Goal: Information Seeking & Learning: Find specific fact

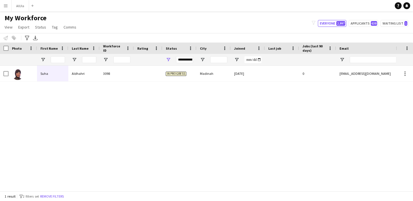
click at [3, 5] on app-icon "Menu" at bounding box center [5, 5] width 5 height 5
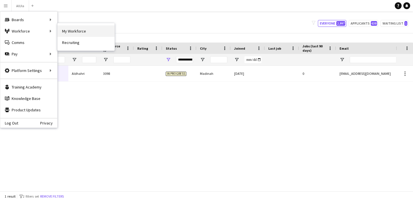
click at [81, 31] on link "My Workforce" at bounding box center [86, 30] width 57 height 11
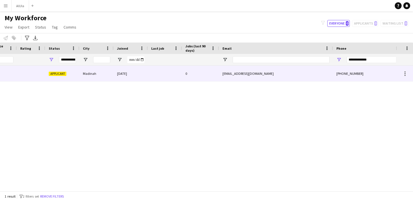
scroll to position [0, 222]
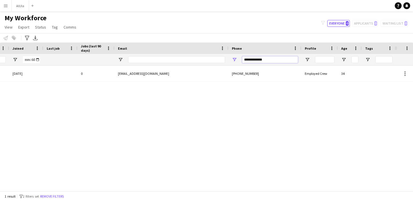
click at [270, 62] on input "**********" at bounding box center [270, 59] width 56 height 7
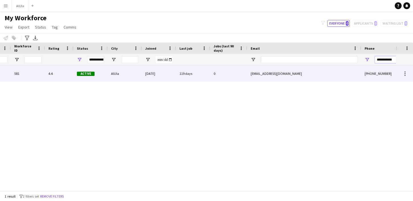
scroll to position [0, 0]
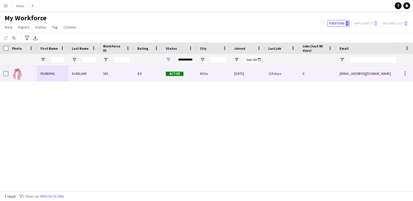
type input "**********"
click at [23, 71] on div at bounding box center [17, 74] width 11 height 16
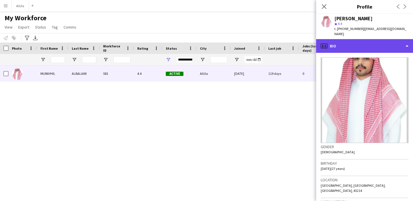
click at [380, 40] on div "profile Bio" at bounding box center [365, 46] width 97 height 14
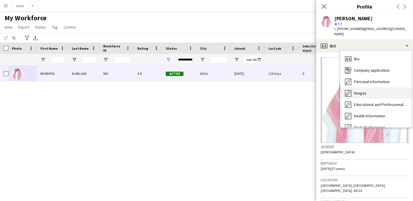
click at [362, 87] on div "Images Images" at bounding box center [376, 92] width 71 height 11
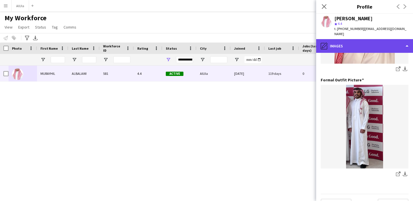
click at [370, 41] on div "pencil4 Images" at bounding box center [365, 46] width 97 height 14
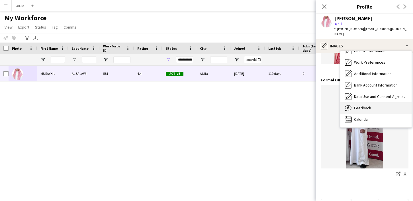
click at [359, 105] on span "Feedback" at bounding box center [362, 107] width 17 height 5
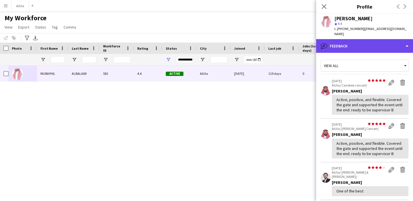
click at [366, 45] on div "bubble-pencil Feedback" at bounding box center [365, 46] width 97 height 14
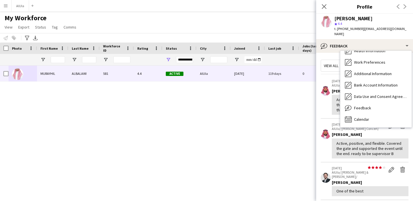
click at [334, 139] on div "Active, positive, and flexible. Covered the gate and supported the event until …" at bounding box center [370, 148] width 77 height 20
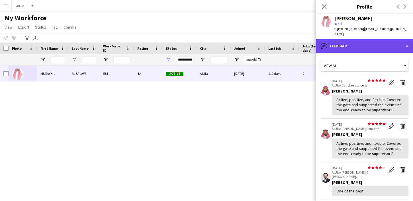
click at [355, 40] on div "bubble-pencil Feedback" at bounding box center [365, 46] width 97 height 14
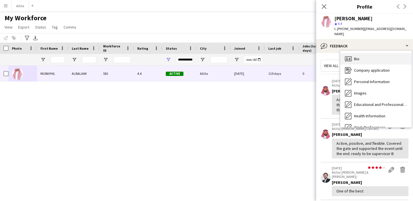
click at [353, 53] on div "Bio Bio" at bounding box center [376, 58] width 71 height 11
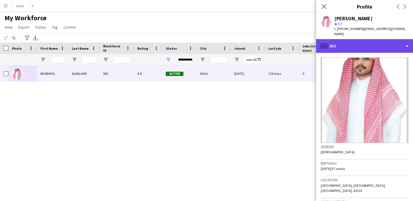
click at [353, 44] on div "profile Bio" at bounding box center [365, 46] width 97 height 14
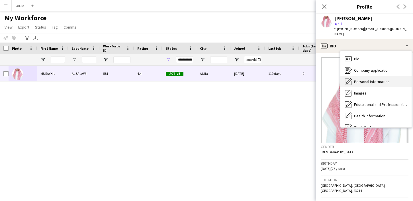
click at [361, 79] on span "Personal Information" at bounding box center [372, 81] width 36 height 5
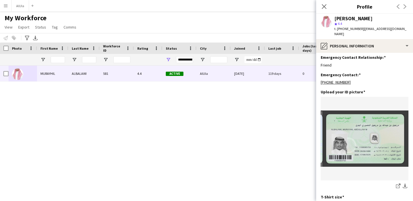
scroll to position [255, 0]
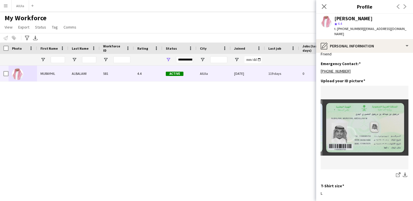
click at [354, 127] on img at bounding box center [365, 127] width 88 height 56
click at [323, 7] on icon "Close pop-in" at bounding box center [324, 6] width 5 height 5
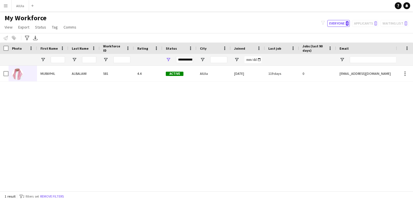
click at [185, 128] on div "Active AlUla [DATE] 119 days 0 [EMAIL_ADDRESS][DOMAIN_NAME] [PHONE_NUMBER] 4.4 …" at bounding box center [198, 128] width 396 height 125
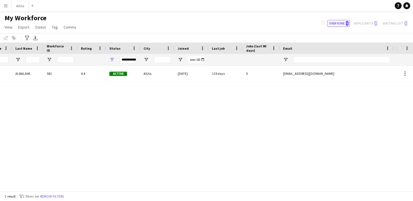
scroll to position [0, 114]
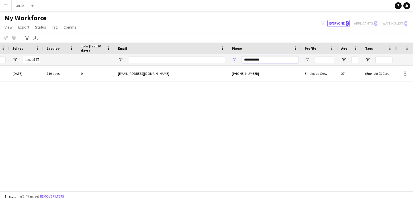
click at [286, 58] on input "**********" at bounding box center [270, 59] width 56 height 7
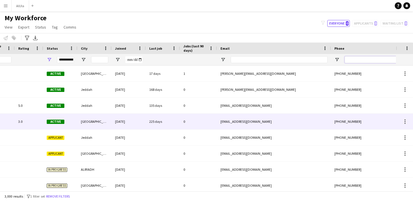
scroll to position [0, 0]
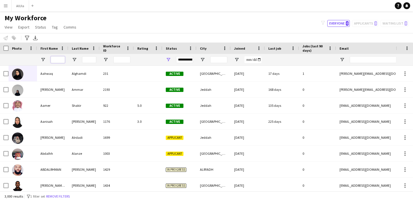
click at [60, 60] on input "First Name Filter Input" at bounding box center [58, 59] width 14 height 7
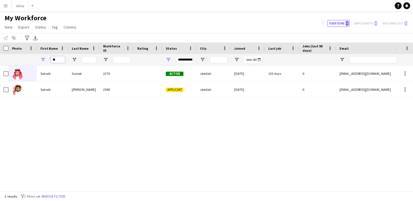
type input "*"
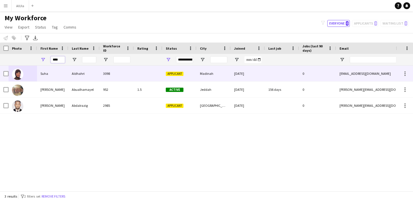
type input "****"
click at [32, 74] on div at bounding box center [23, 74] width 29 height 16
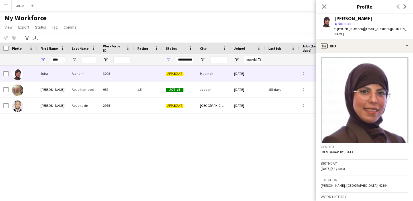
click at [352, 19] on div "[PERSON_NAME]" at bounding box center [354, 18] width 38 height 5
copy div "[PERSON_NAME]"
click at [348, 29] on span "t. [PHONE_NUMBER]" at bounding box center [350, 29] width 30 height 4
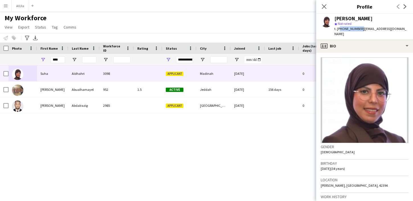
click at [348, 29] on span "t. [PHONE_NUMBER]" at bounding box center [350, 29] width 30 height 4
copy span "966566199635"
click at [323, 166] on span "[DATE] (34 years)" at bounding box center [333, 168] width 24 height 4
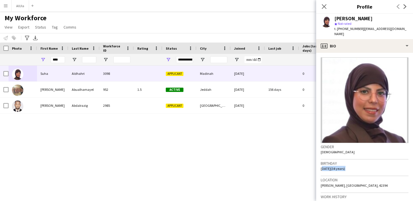
click at [323, 166] on span "[DATE] (34 years)" at bounding box center [333, 168] width 24 height 4
drag, startPoint x: 322, startPoint y: 163, endPoint x: 331, endPoint y: 162, distance: 9.1
click at [331, 166] on span "[DATE] (34 years)" at bounding box center [333, 168] width 24 height 4
drag, startPoint x: 337, startPoint y: 163, endPoint x: 322, endPoint y: 164, distance: 15.2
click at [322, 166] on span "[DATE] (34 years)" at bounding box center [333, 168] width 24 height 4
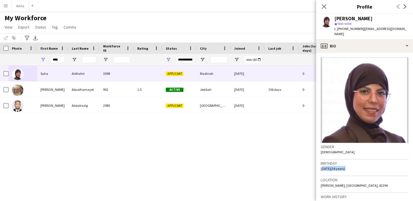
copy span "[DATE]"
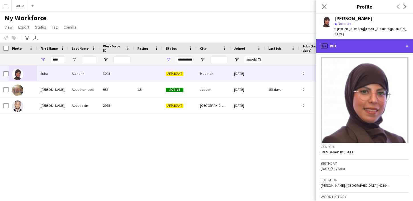
click at [361, 42] on div "profile Bio" at bounding box center [365, 46] width 97 height 14
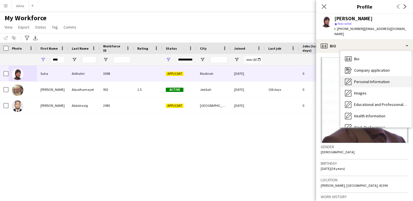
click at [354, 78] on div "Personal Information Personal Information" at bounding box center [376, 81] width 71 height 11
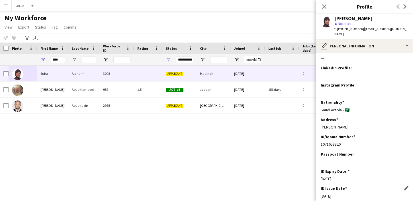
scroll to position [73, 0]
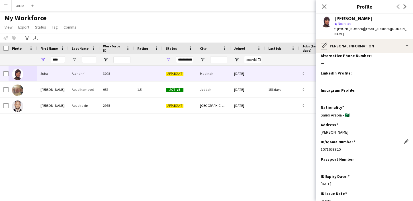
click at [326, 147] on div "1071658320" at bounding box center [365, 149] width 88 height 5
copy div "1071658320"
click at [385, 27] on span "| [EMAIL_ADDRESS][DOMAIN_NAME]" at bounding box center [371, 31] width 72 height 9
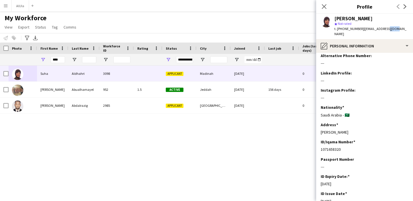
click at [385, 27] on span "| [EMAIL_ADDRESS][DOMAIN_NAME]" at bounding box center [371, 31] width 72 height 9
drag, startPoint x: 361, startPoint y: 29, endPoint x: 399, endPoint y: 29, distance: 37.4
click at [399, 29] on div "[PERSON_NAME] star Not rated t. [PHONE_NUMBER] | [EMAIL_ADDRESS][DOMAIN_NAME]" at bounding box center [365, 26] width 97 height 25
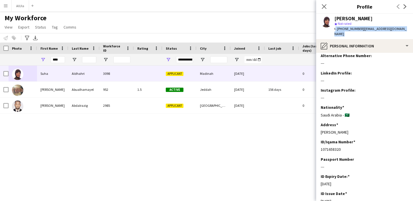
copy span "[EMAIL_ADDRESS][DOMAIN_NAME]"
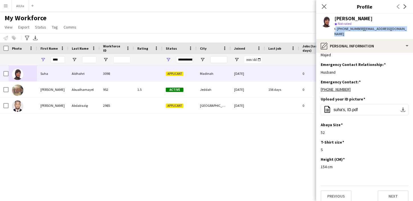
scroll to position [236, 0]
click at [56, 61] on input "****" at bounding box center [58, 59] width 14 height 7
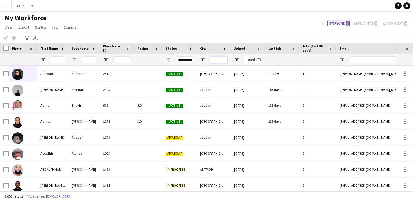
click at [213, 60] on input "City Filter Input" at bounding box center [218, 59] width 17 height 7
click at [59, 58] on input "First Name Filter Input" at bounding box center [58, 59] width 14 height 7
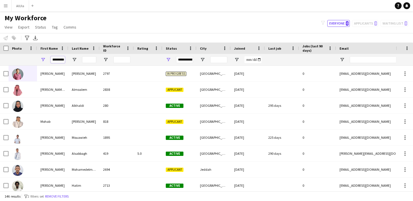
scroll to position [0, 6]
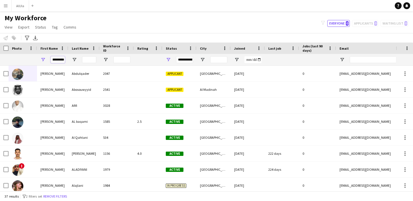
type input "********"
click at [87, 59] on input "Last Name Filter Input" at bounding box center [89, 59] width 14 height 7
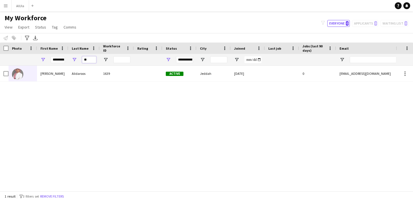
type input "*"
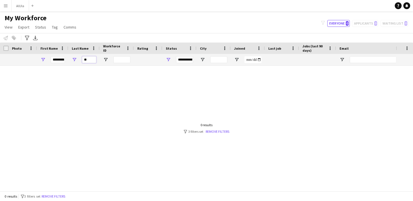
type input "*"
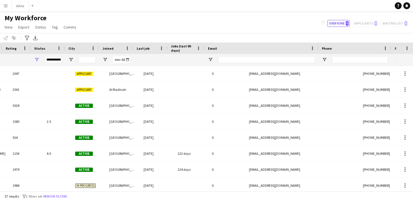
scroll to position [0, 132]
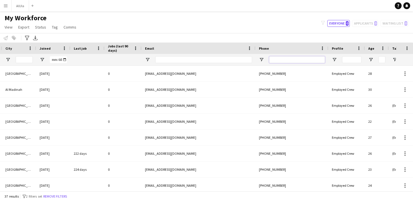
click at [290, 59] on input "Phone Filter Input" at bounding box center [297, 59] width 56 height 7
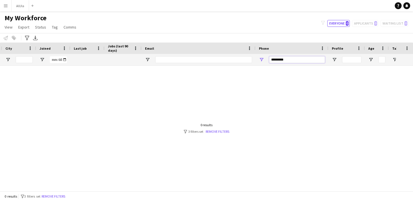
click at [272, 60] on input "*********" at bounding box center [297, 59] width 56 height 7
type input "**********"
click at [116, 97] on div at bounding box center [198, 128] width 396 height 125
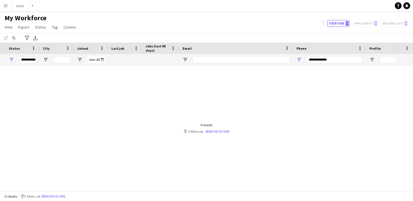
scroll to position [0, 97]
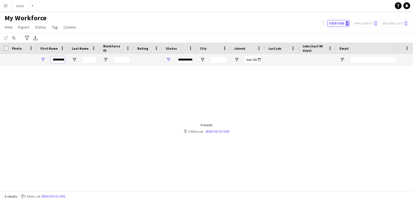
click at [62, 61] on input "********" at bounding box center [58, 59] width 14 height 7
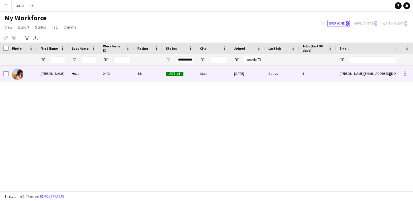
click at [31, 78] on div at bounding box center [23, 74] width 29 height 16
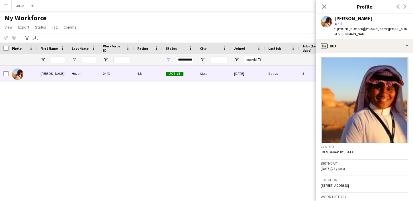
click at [346, 19] on div "[PERSON_NAME]" at bounding box center [354, 18] width 38 height 5
copy div "[PERSON_NAME]"
click at [346, 28] on span "t. [PHONE_NUMBER]" at bounding box center [350, 29] width 30 height 4
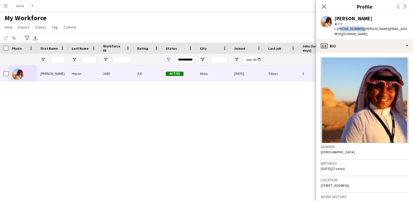
click at [346, 28] on span "t. [PHONE_NUMBER]" at bounding box center [350, 29] width 30 height 4
copy span "966552163348"
drag, startPoint x: 361, startPoint y: 28, endPoint x: 409, endPoint y: 26, distance: 47.7
click at [409, 27] on div "[PERSON_NAME] star 4.8 t. [PHONE_NUMBER] | [PERSON_NAME][EMAIL_ADDRESS][DOMAIN_…" at bounding box center [365, 26] width 97 height 25
drag, startPoint x: 361, startPoint y: 28, endPoint x: 406, endPoint y: 28, distance: 45.1
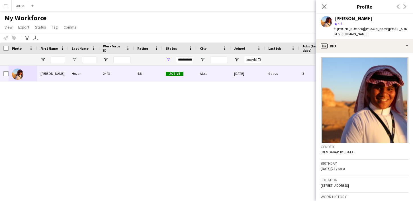
click at [406, 28] on span "| [PERSON_NAME][EMAIL_ADDRESS][DOMAIN_NAME]" at bounding box center [371, 31] width 73 height 9
copy span "[PERSON_NAME][EMAIL_ADDRESS][DOMAIN_NAME]"
drag, startPoint x: 321, startPoint y: 163, endPoint x: 337, endPoint y: 163, distance: 15.1
click at [337, 166] on span "[DATE] (22 years)" at bounding box center [333, 168] width 24 height 4
copy span "[DATE]"
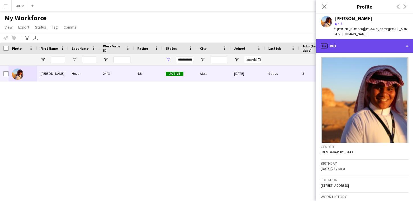
click at [349, 40] on div "profile Bio" at bounding box center [365, 46] width 97 height 14
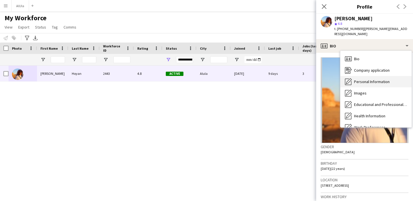
click at [355, 79] on span "Personal Information" at bounding box center [372, 81] width 36 height 5
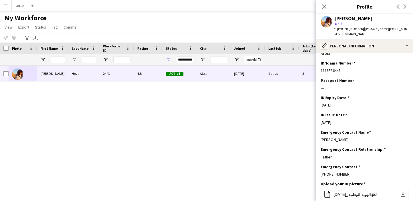
scroll to position [151, 0]
click at [327, 73] on div "1118536448" at bounding box center [365, 70] width 88 height 5
copy div "1118536448"
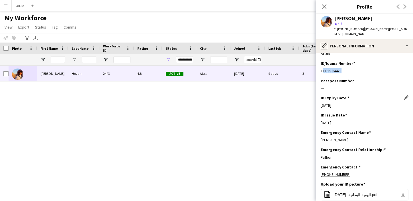
scroll to position [240, 0]
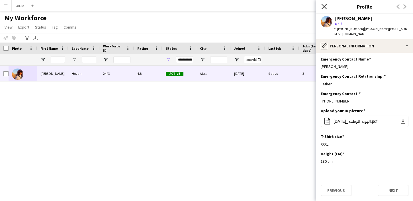
click at [325, 5] on icon "Close pop-in" at bounding box center [324, 6] width 5 height 5
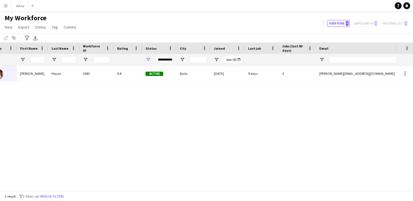
scroll to position [0, 41]
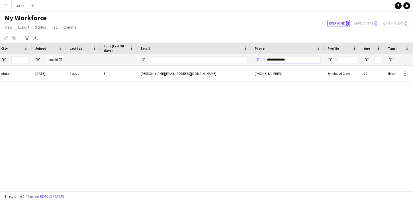
click at [278, 59] on input "**********" at bounding box center [293, 59] width 56 height 7
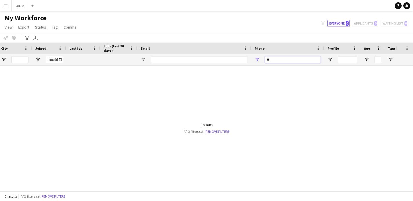
type input "*"
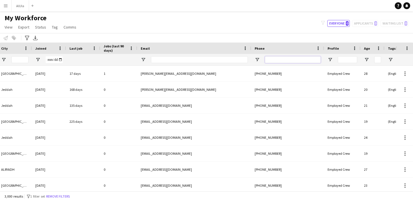
type input "*"
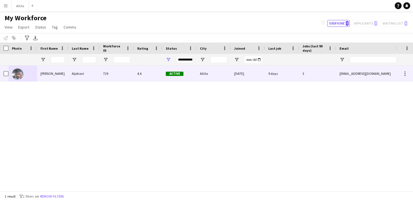
type input "*********"
click at [35, 77] on div at bounding box center [23, 74] width 29 height 16
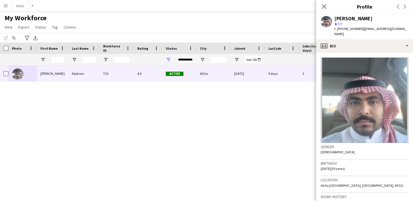
click at [353, 14] on div "[PERSON_NAME] star 4.6 t. [PHONE_NUMBER] | [EMAIL_ADDRESS][DOMAIN_NAME]" at bounding box center [365, 26] width 97 height 25
click at [352, 17] on div "[PERSON_NAME]" at bounding box center [354, 18] width 38 height 5
click at [349, 27] on span "t. [PHONE_NUMBER]" at bounding box center [350, 29] width 30 height 4
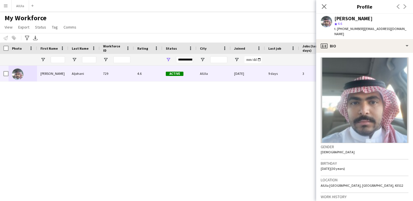
click at [349, 29] on span "t. [PHONE_NUMBER]" at bounding box center [350, 29] width 30 height 4
drag, startPoint x: 321, startPoint y: 164, endPoint x: 337, endPoint y: 165, distance: 16.6
click at [337, 165] on app-crew-profile-bio "Gender [DEMOGRAPHIC_DATA] Birthday [DEMOGRAPHIC_DATA] (30 years) Location [GEOG…" at bounding box center [365, 127] width 97 height 148
click at [372, 29] on span "| [EMAIL_ADDRESS][DOMAIN_NAME]" at bounding box center [371, 31] width 72 height 9
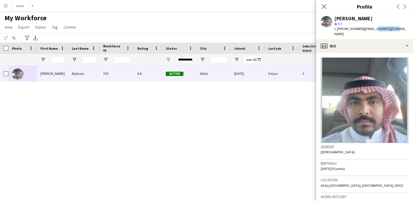
click at [372, 29] on span "| [EMAIL_ADDRESS][DOMAIN_NAME]" at bounding box center [371, 31] width 72 height 9
click at [364, 29] on span "| [EMAIL_ADDRESS][DOMAIN_NAME]" at bounding box center [371, 31] width 72 height 9
drag, startPoint x: 362, startPoint y: 28, endPoint x: 400, endPoint y: 29, distance: 38.0
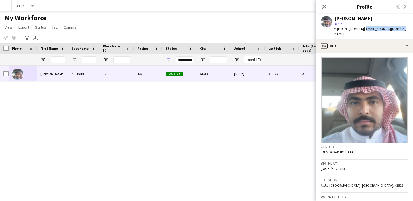
click at [400, 29] on div "[PERSON_NAME] star 4.6 t. [PHONE_NUMBER] | [EMAIL_ADDRESS][DOMAIN_NAME]" at bounding box center [365, 26] width 97 height 25
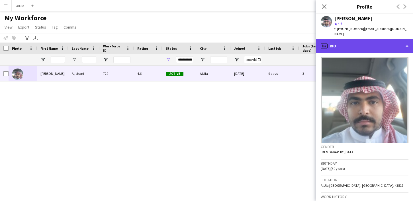
click at [359, 41] on div "profile Bio" at bounding box center [365, 46] width 97 height 14
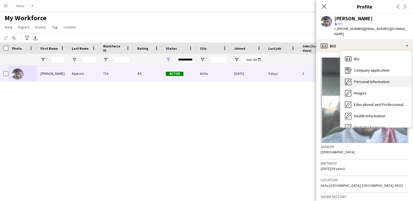
click at [361, 79] on span "Personal Information" at bounding box center [372, 81] width 36 height 5
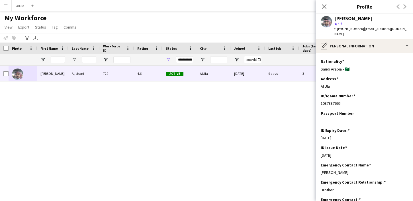
scroll to position [129, 0]
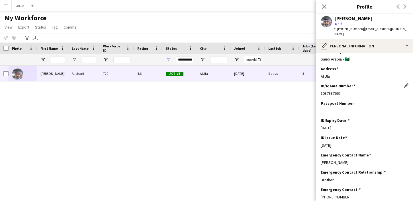
click at [328, 91] on div "1087887665" at bounding box center [365, 93] width 88 height 5
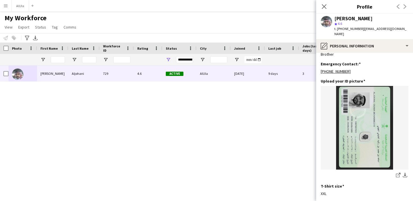
scroll to position [298, 0]
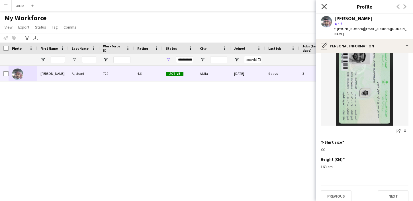
click at [322, 8] on icon "Close pop-in" at bounding box center [324, 6] width 5 height 5
